Goal: Information Seeking & Learning: Find specific fact

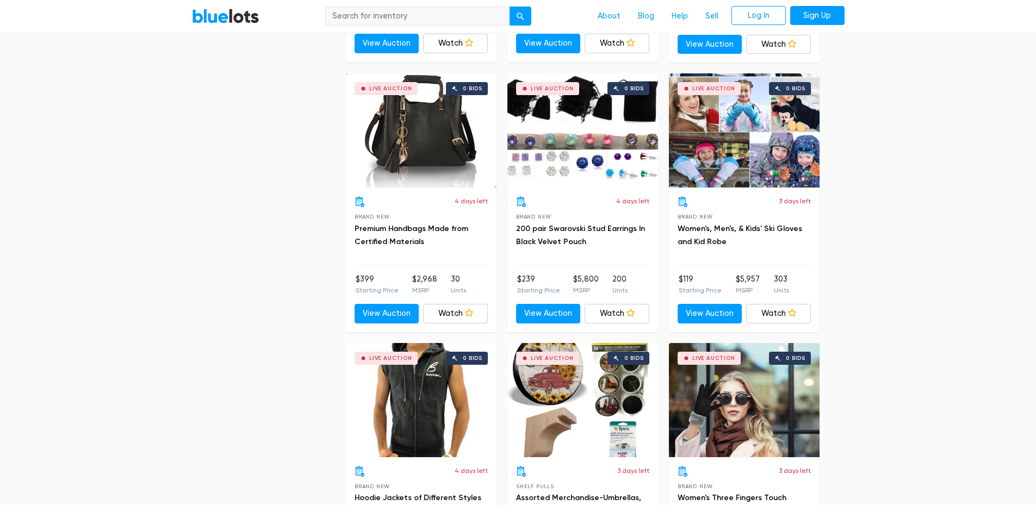
scroll to position [2828, 0]
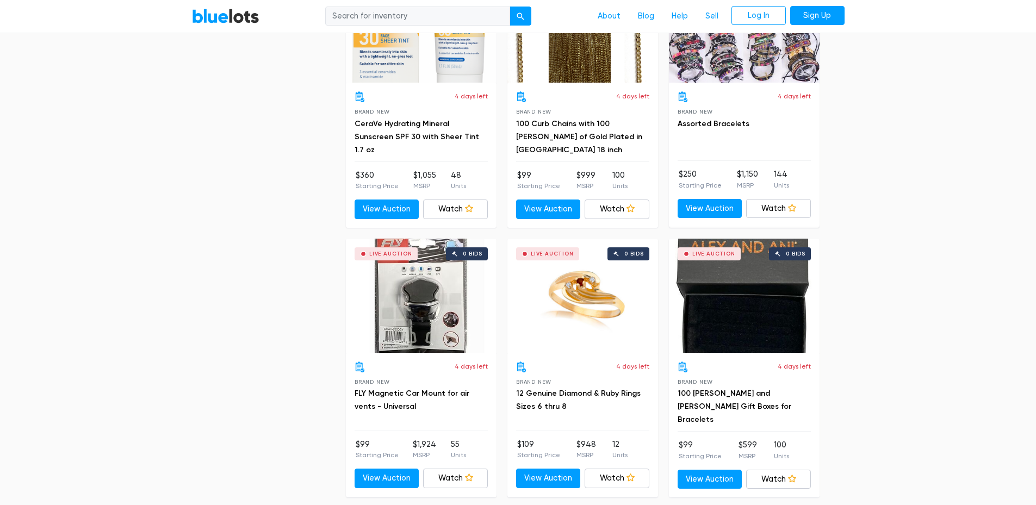
click at [402, 16] on input "search" at bounding box center [417, 17] width 185 height 20
type input "mail"
click at [510, 7] on button "submit" at bounding box center [521, 17] width 22 height 20
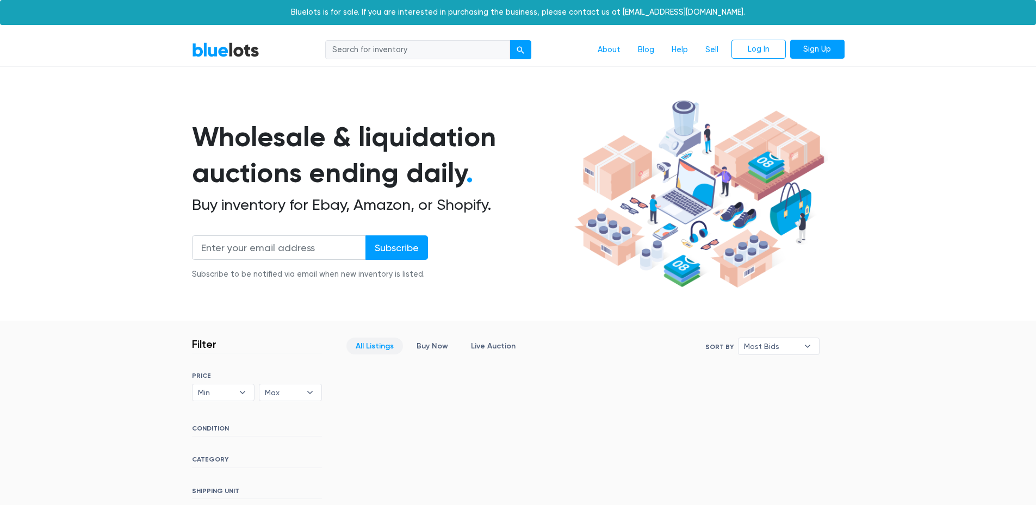
click at [417, 48] on input "search" at bounding box center [417, 50] width 185 height 20
type input "usps"
click at [510, 40] on button "submit" at bounding box center [521, 50] width 22 height 20
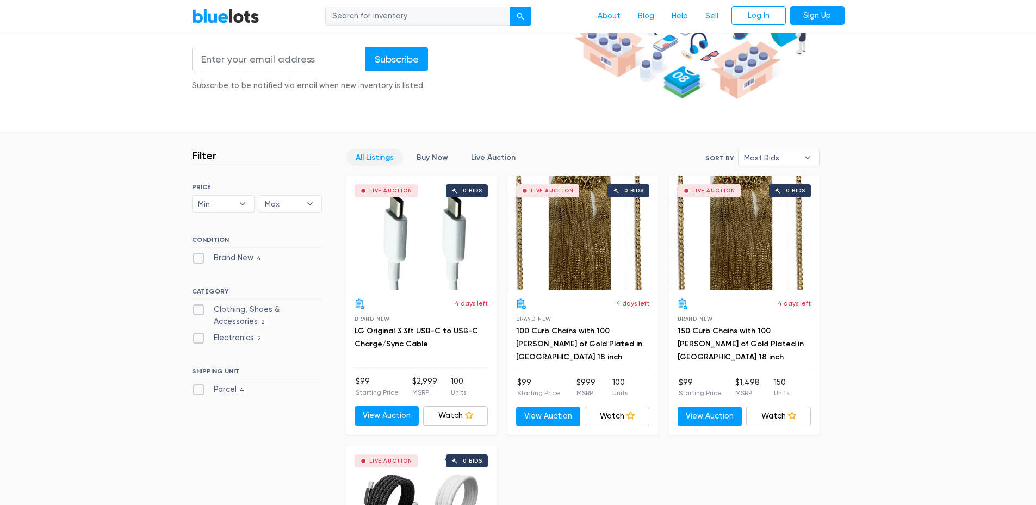
scroll to position [435, 0]
